Goal: Task Accomplishment & Management: Use online tool/utility

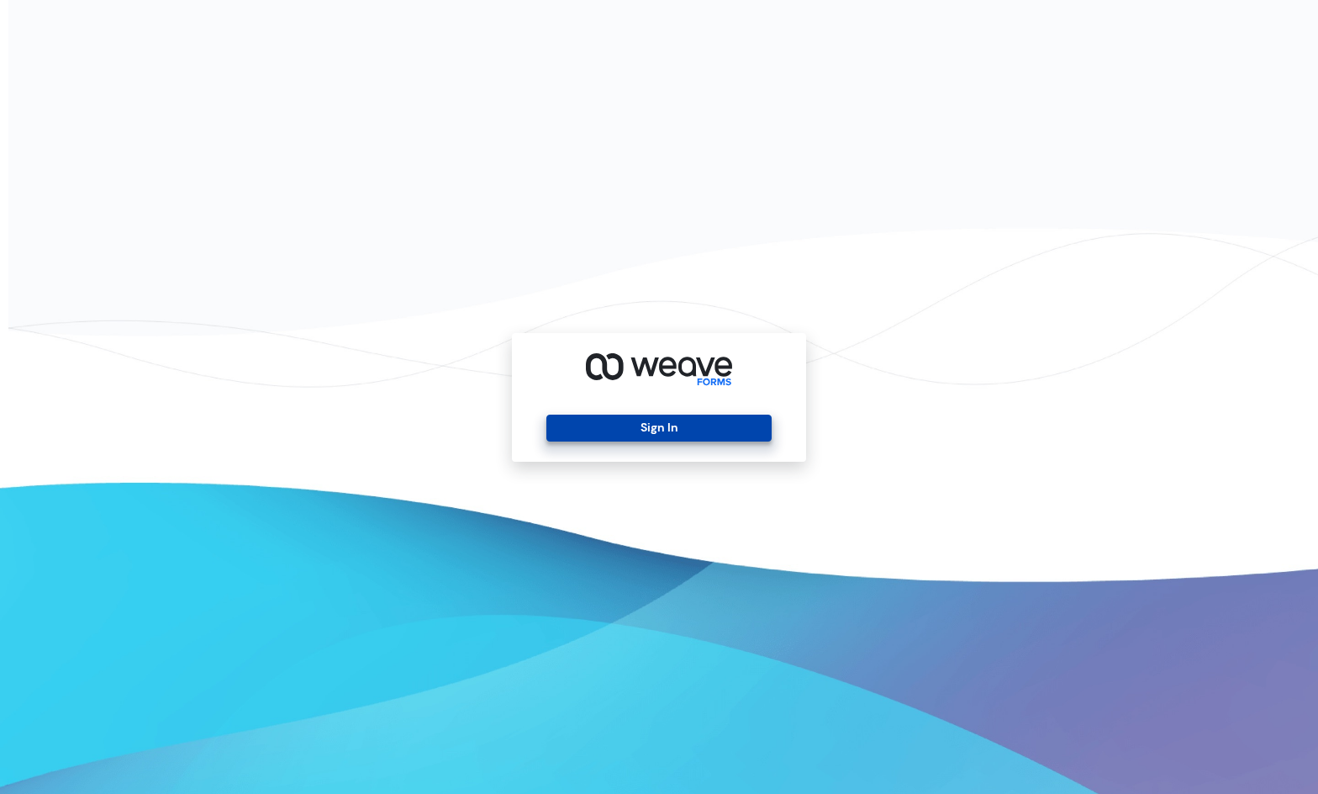
click at [613, 435] on button "Sign In" at bounding box center [659, 428] width 224 height 27
click at [599, 426] on button "Sign In" at bounding box center [659, 428] width 224 height 27
